Goal: Browse casually: Explore the website without a specific task or goal

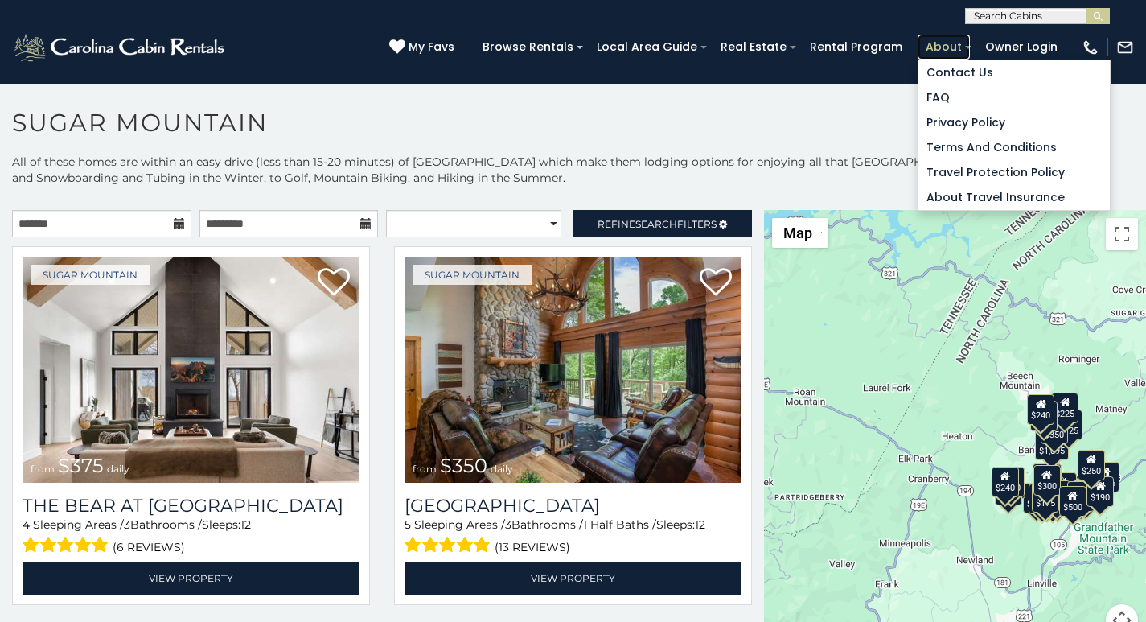
click at [942, 39] on link "About" at bounding box center [944, 47] width 52 height 25
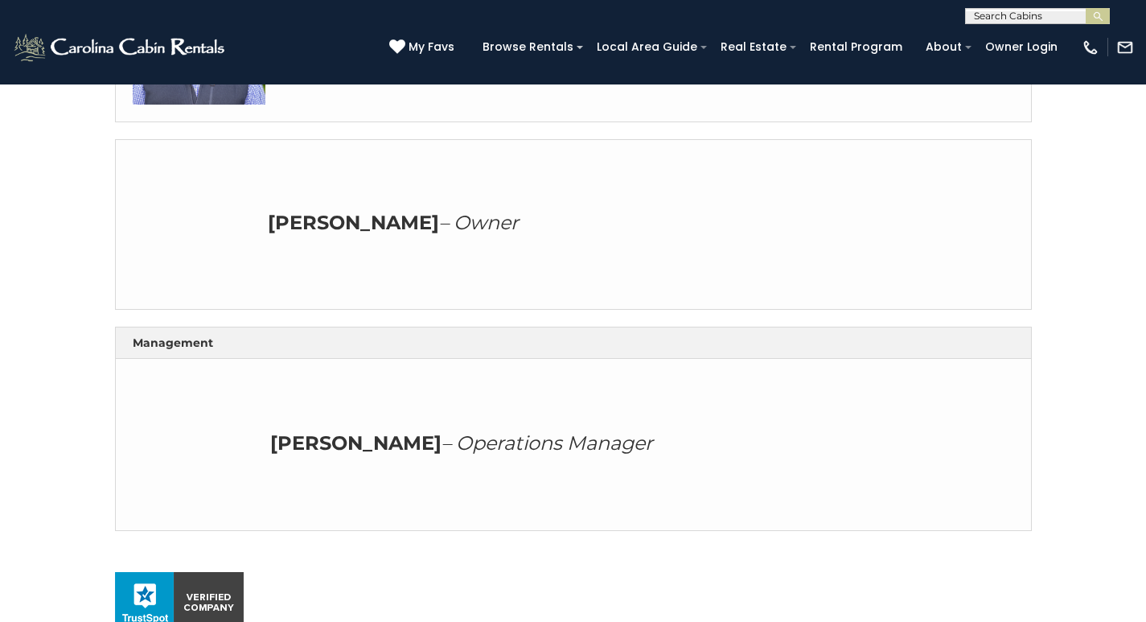
scroll to position [503, 0]
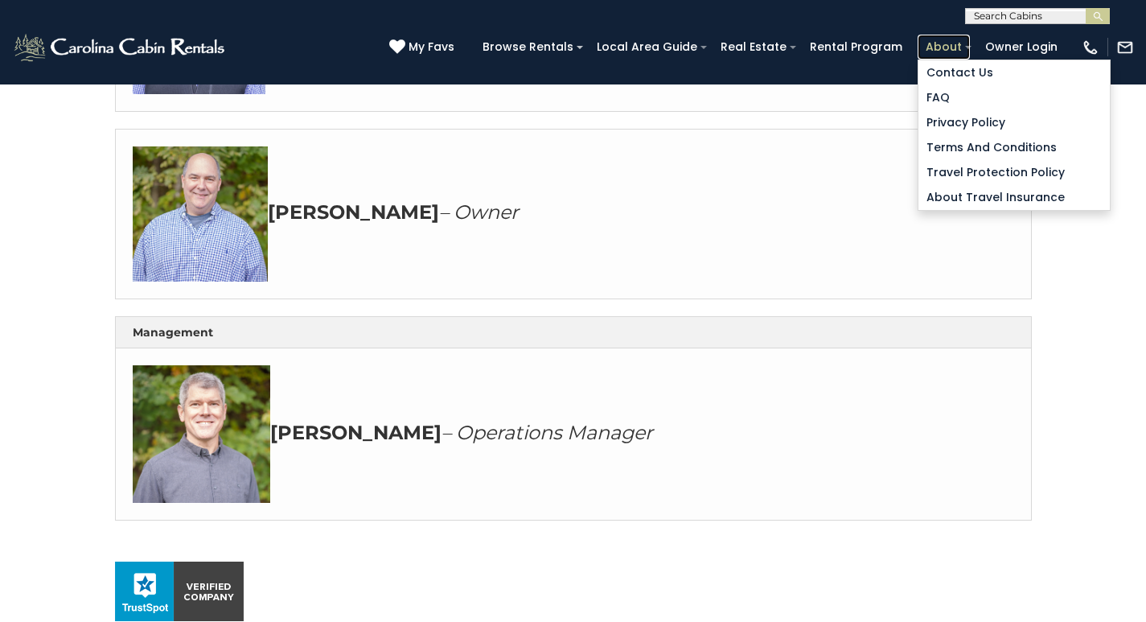
click at [944, 41] on link "About" at bounding box center [944, 47] width 52 height 25
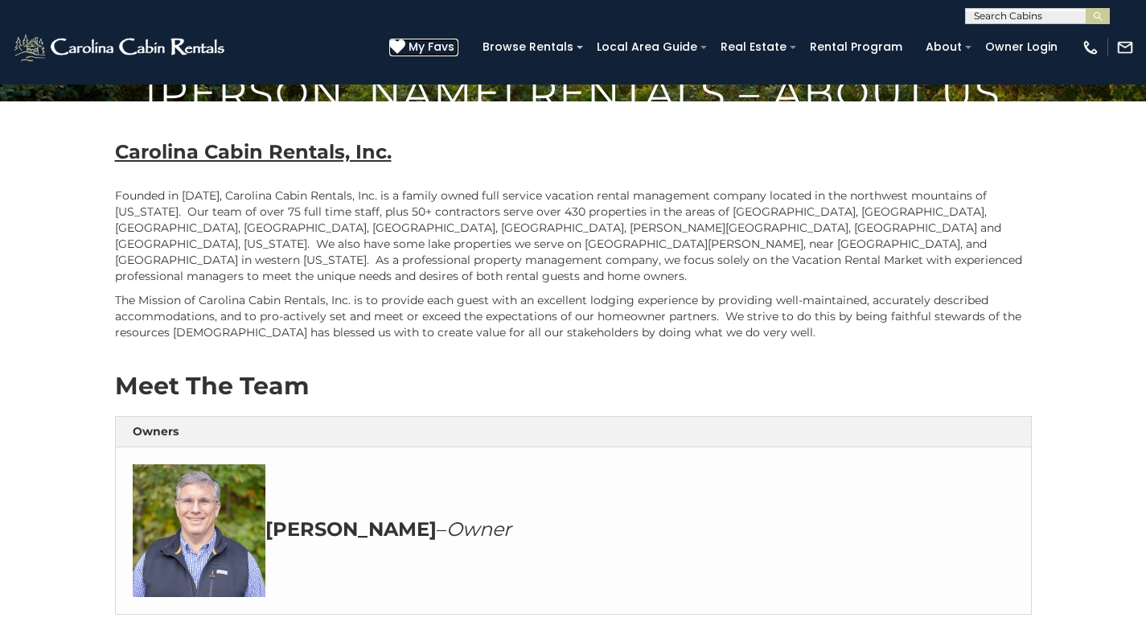
click at [405, 40] on icon at bounding box center [397, 47] width 16 height 16
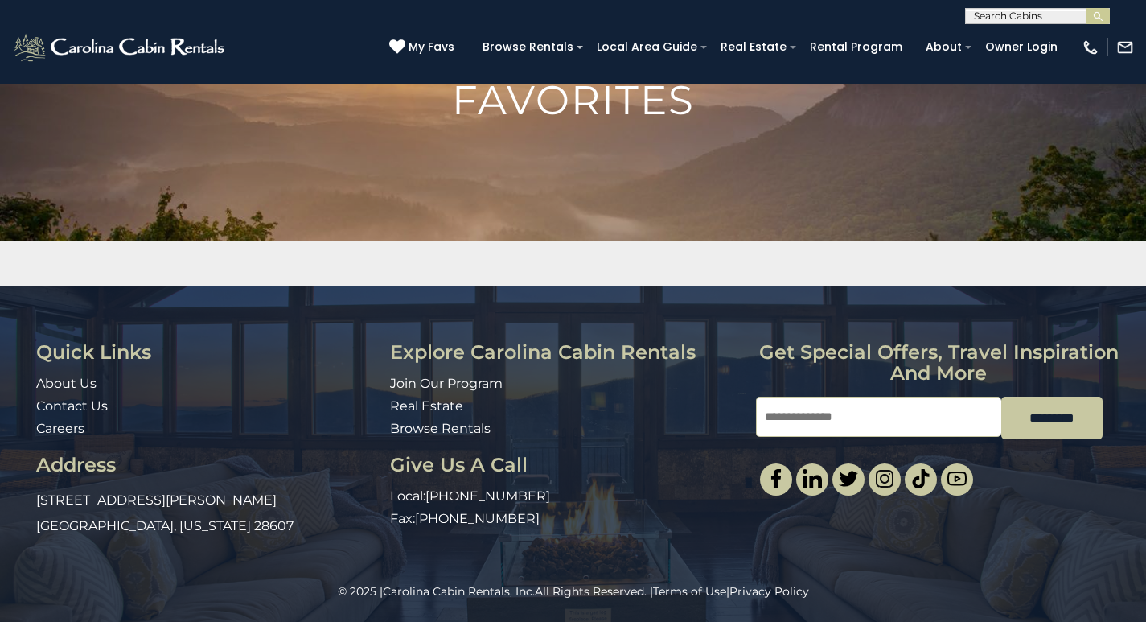
scroll to position [126, 0]
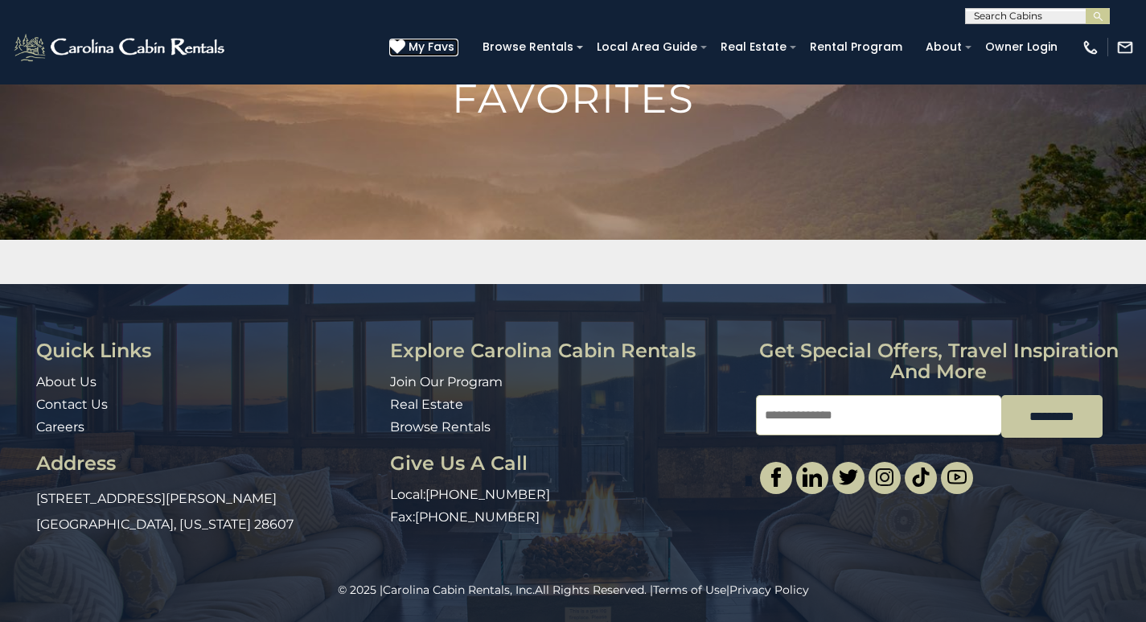
click at [405, 42] on icon at bounding box center [397, 47] width 16 height 16
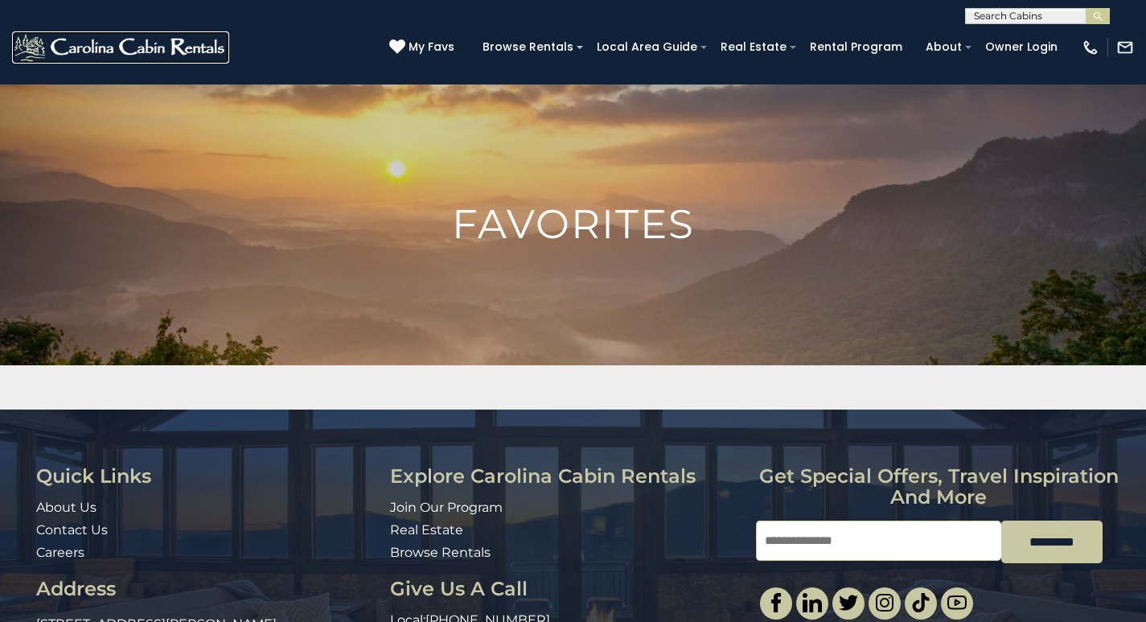
click at [76, 57] on link at bounding box center [120, 47] width 217 height 32
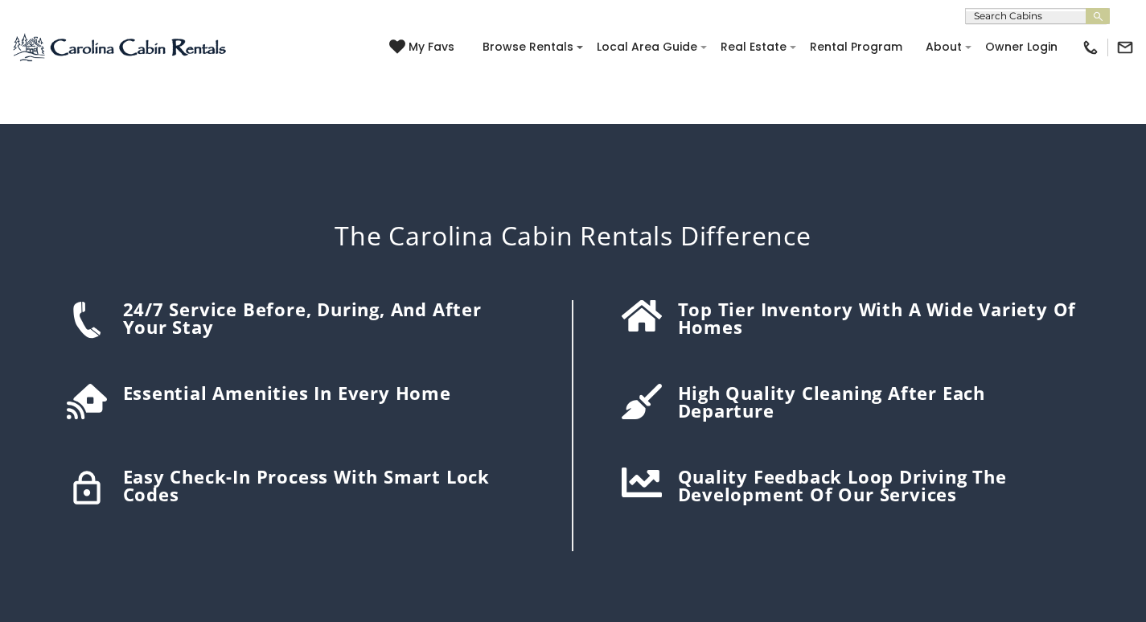
scroll to position [2595, 0]
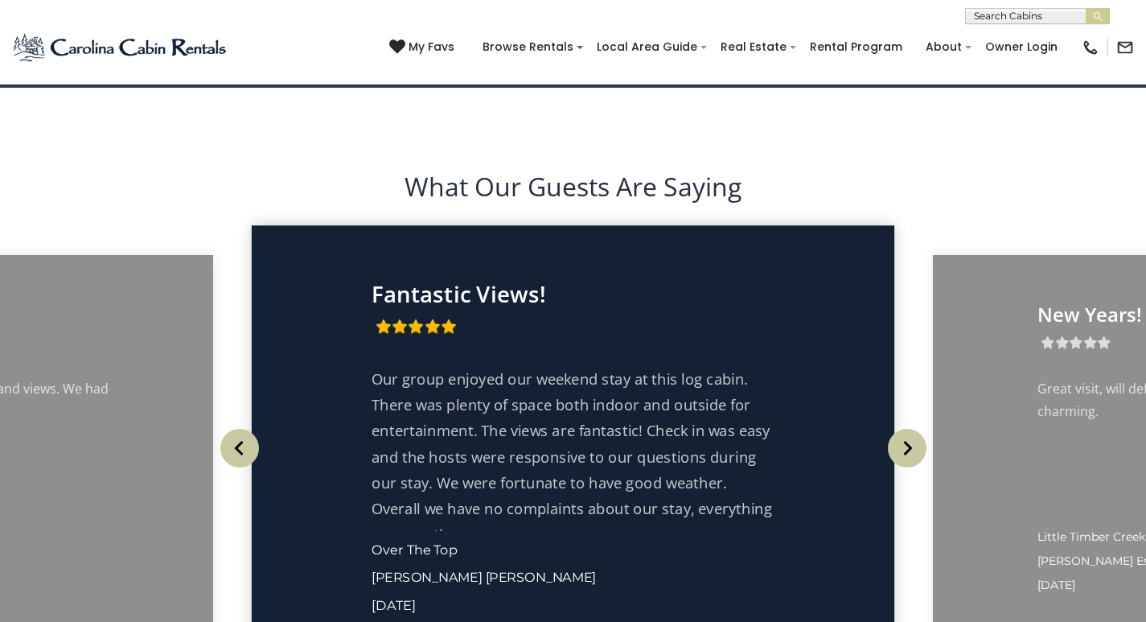
click at [592, 329] on div "Fantastic Views!" at bounding box center [573, 309] width 402 height 57
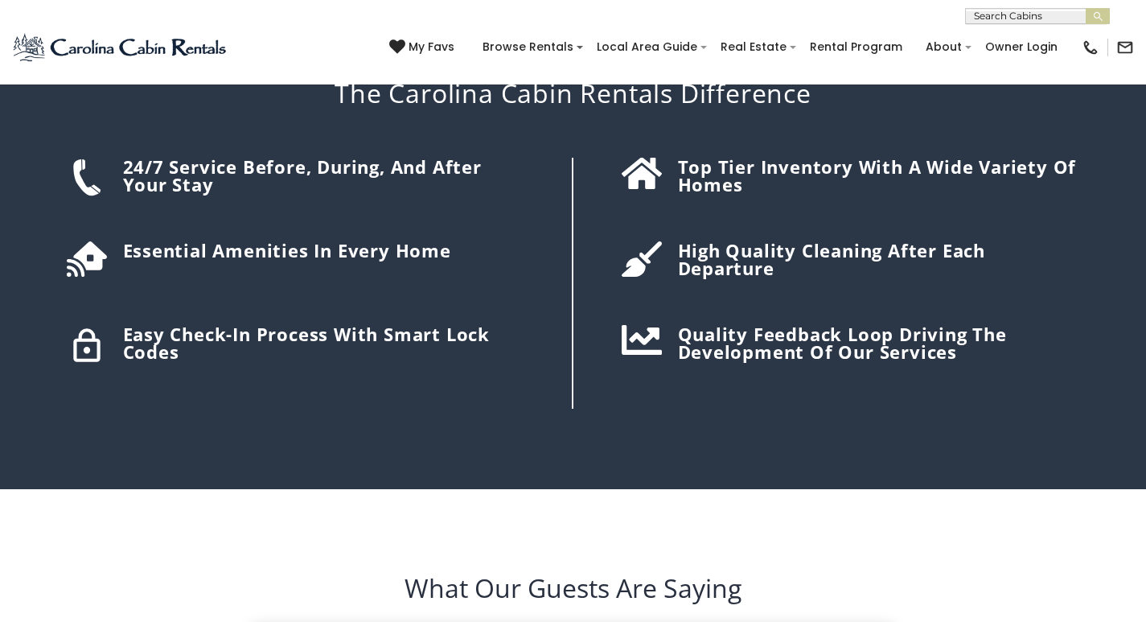
scroll to position [2155, 0]
